Goal: Obtain resource: Download file/media

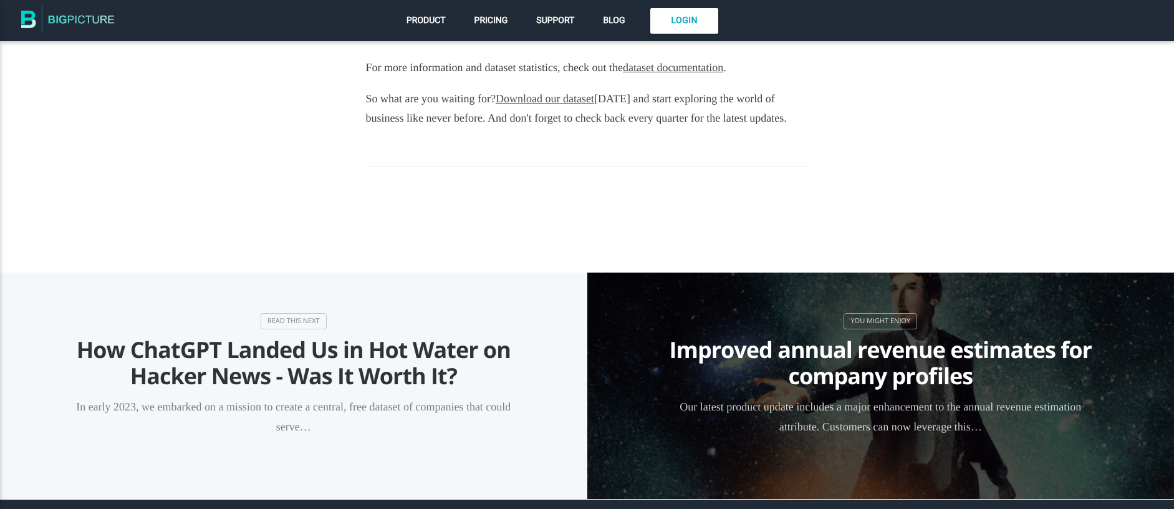
scroll to position [1331, 0]
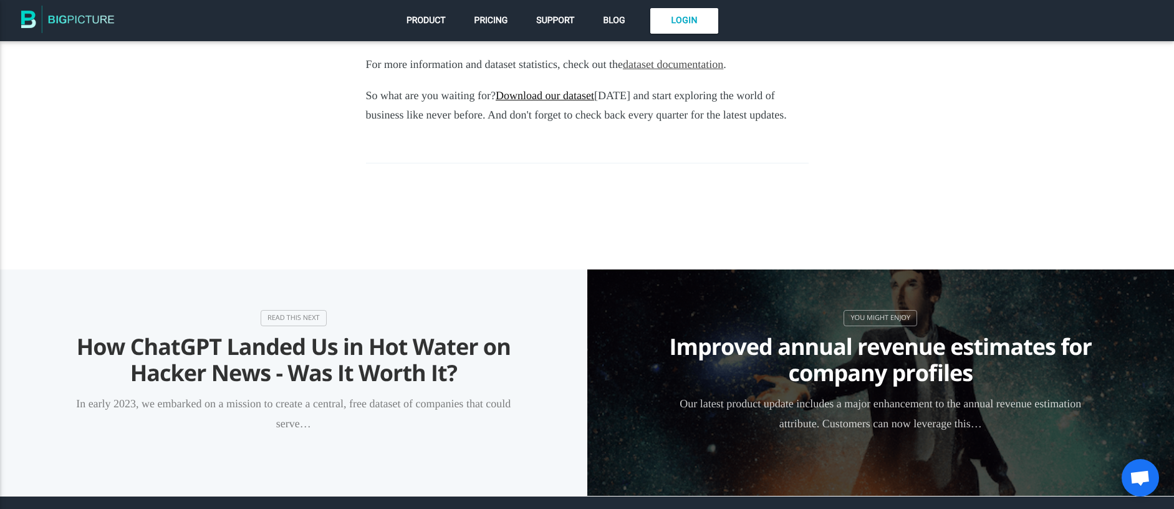
click at [570, 89] on link "Download our dataset" at bounding box center [545, 95] width 99 height 12
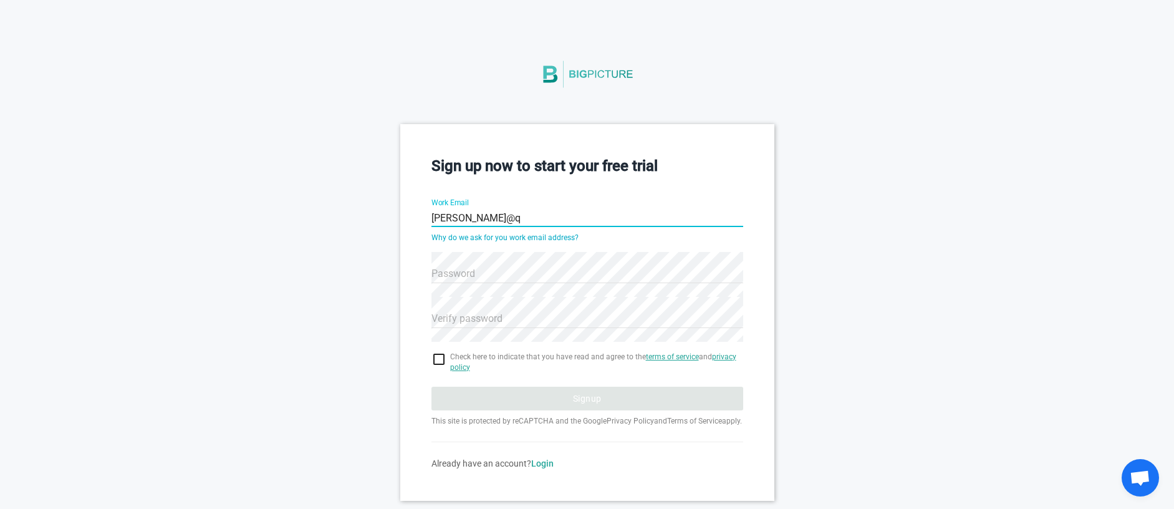
type input "[PERSON_NAME][EMAIL_ADDRESS]"
click at [536, 352] on span "Check here to indicate that you have read and agree to the terms of service and…" at bounding box center [596, 362] width 293 height 21
click at [539, 354] on span "Check here to indicate that you have read and agree to the terms of service and…" at bounding box center [596, 362] width 293 height 21
click at [438, 355] on input "checkbox" at bounding box center [587, 359] width 312 height 15
checkbox input "true"
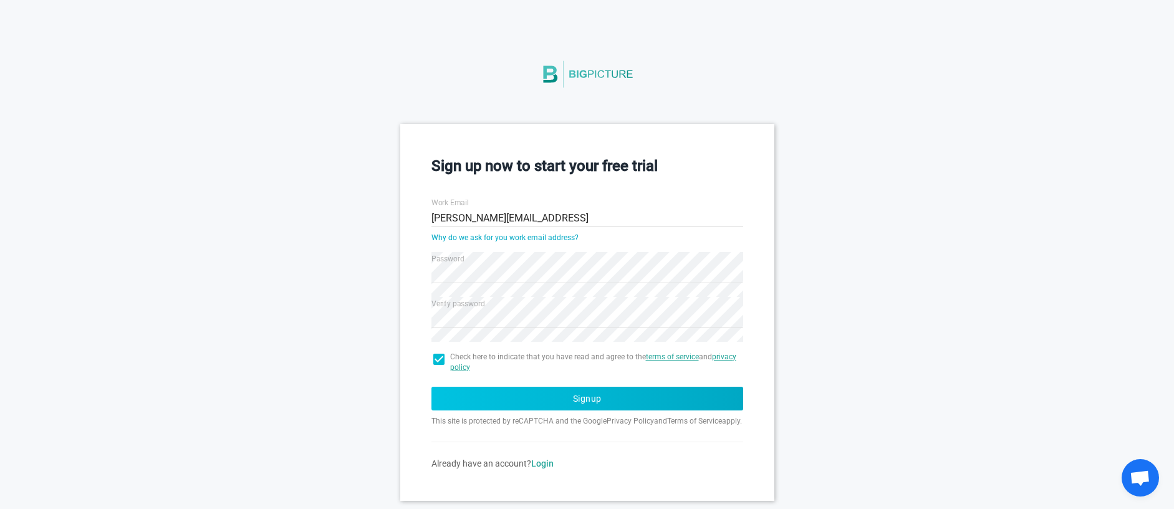
click at [513, 407] on button "Signup" at bounding box center [587, 399] width 312 height 24
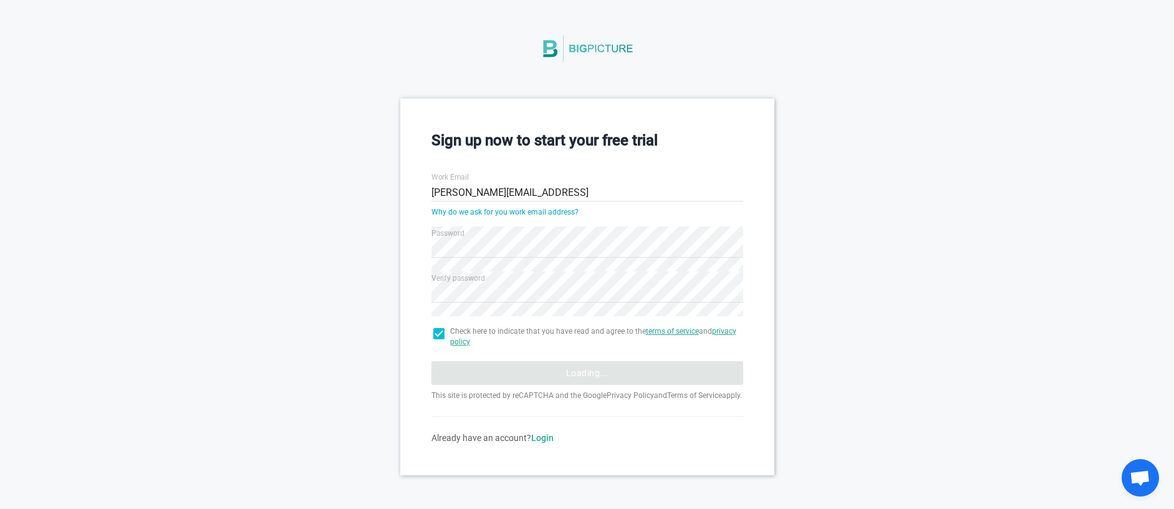
scroll to position [34, 0]
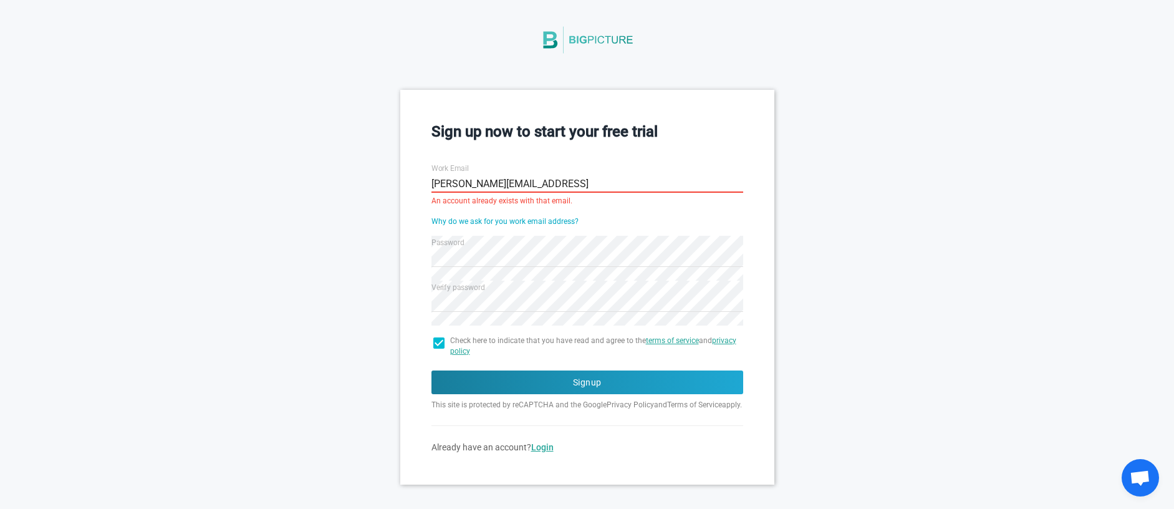
click at [544, 452] on link "Login" at bounding box center [542, 447] width 22 height 10
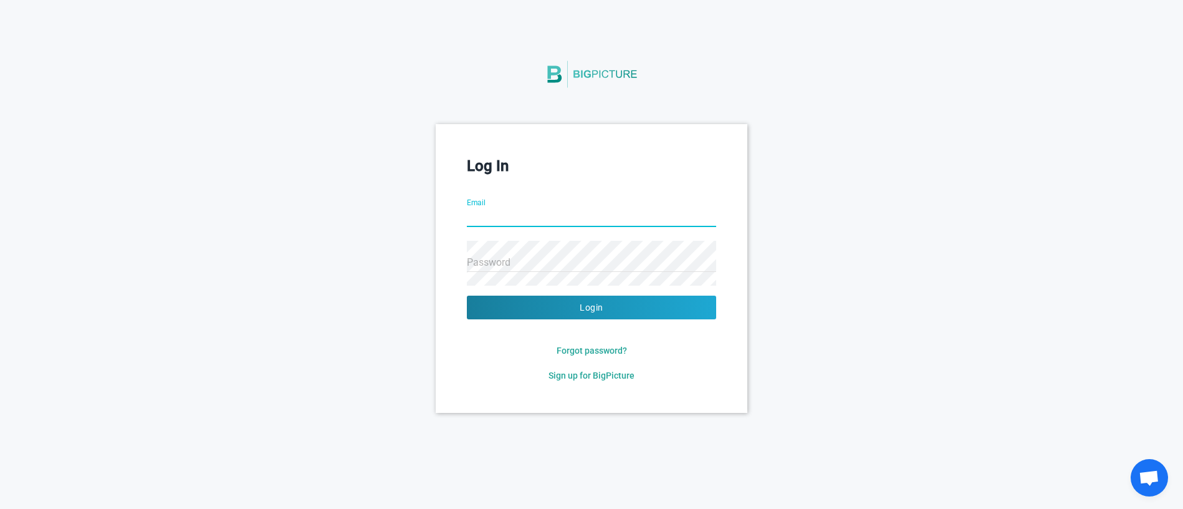
click at [506, 214] on input "Email" at bounding box center [591, 218] width 249 height 45
type input "[PERSON_NAME][EMAIL_ADDRESS]"
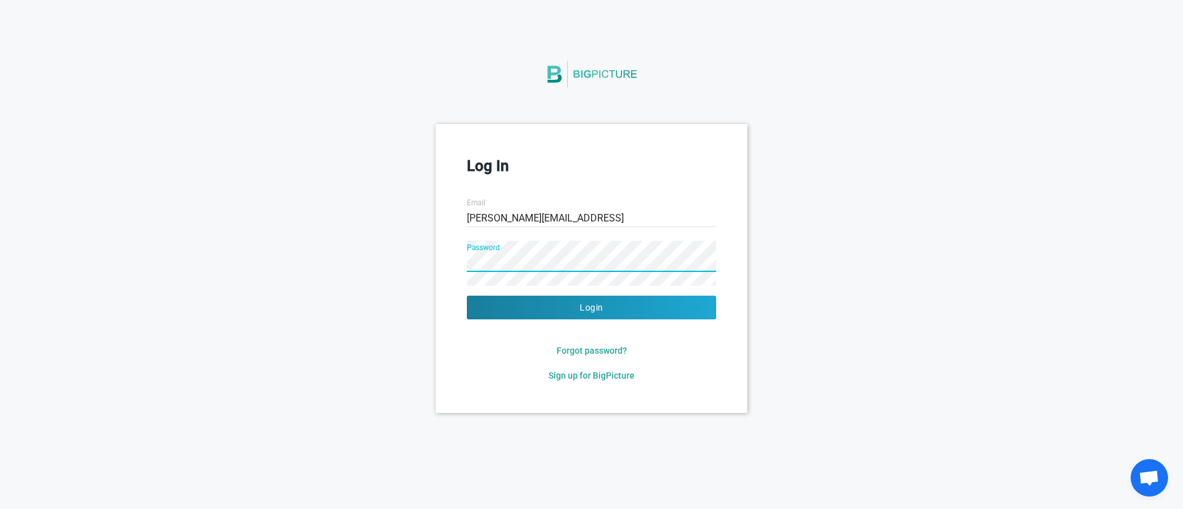
click at [467, 296] on button "Login" at bounding box center [591, 308] width 249 height 24
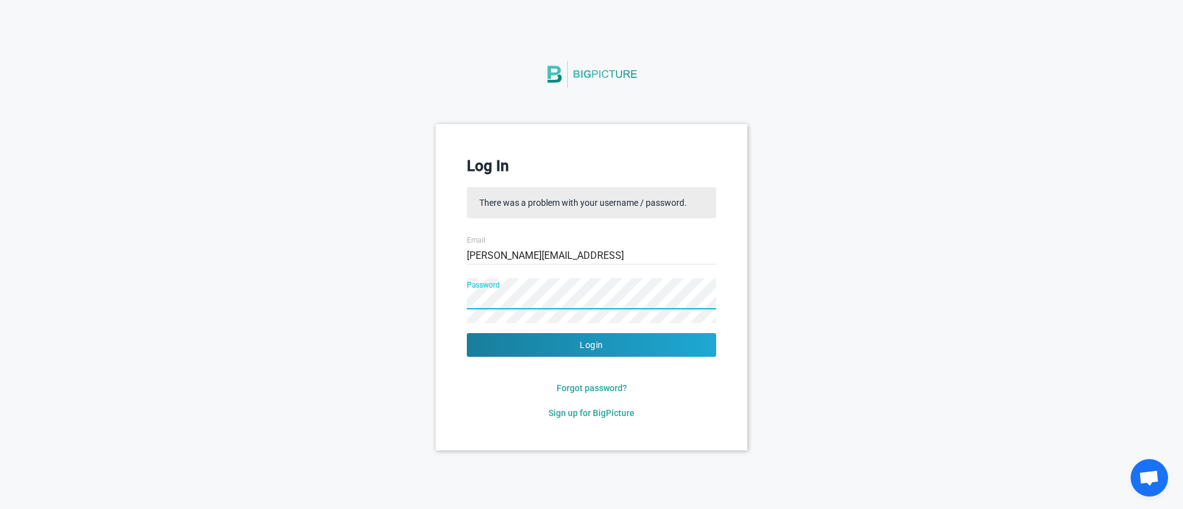
click at [609, 393] on div "Forgot password?" at bounding box center [591, 388] width 249 height 12
click at [610, 389] on span "Forgot password?" at bounding box center [592, 388] width 70 height 10
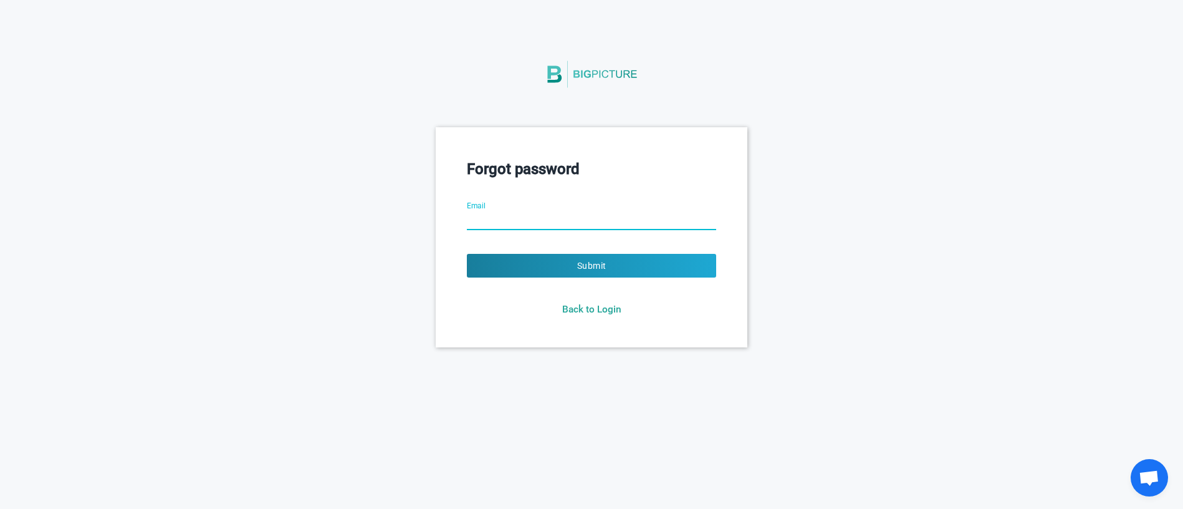
type input "[PERSON_NAME][EMAIL_ADDRESS]"
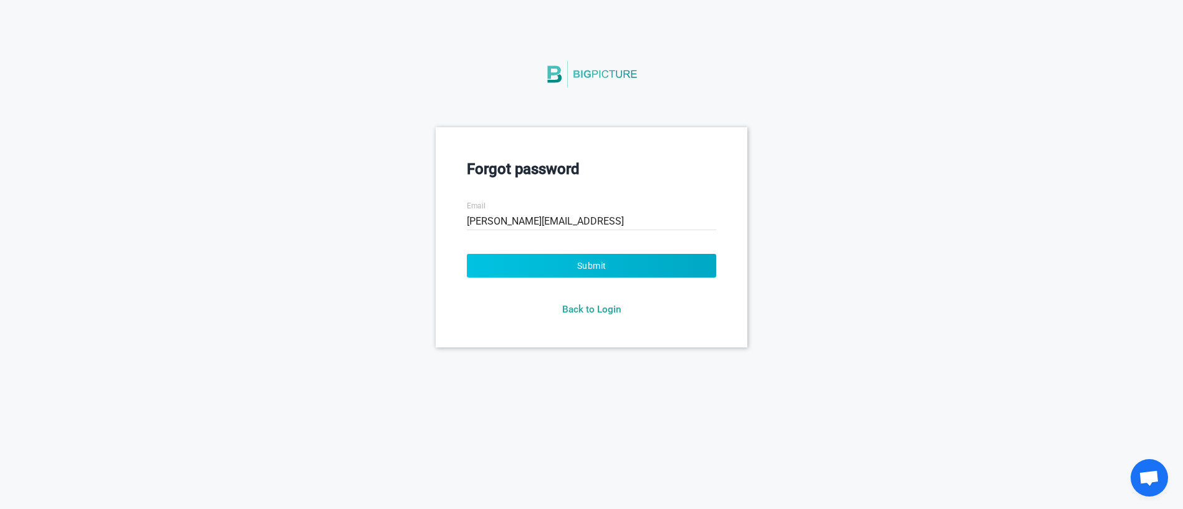
click at [531, 254] on button "Submit" at bounding box center [591, 266] width 249 height 24
